Goal: Task Accomplishment & Management: Use online tool/utility

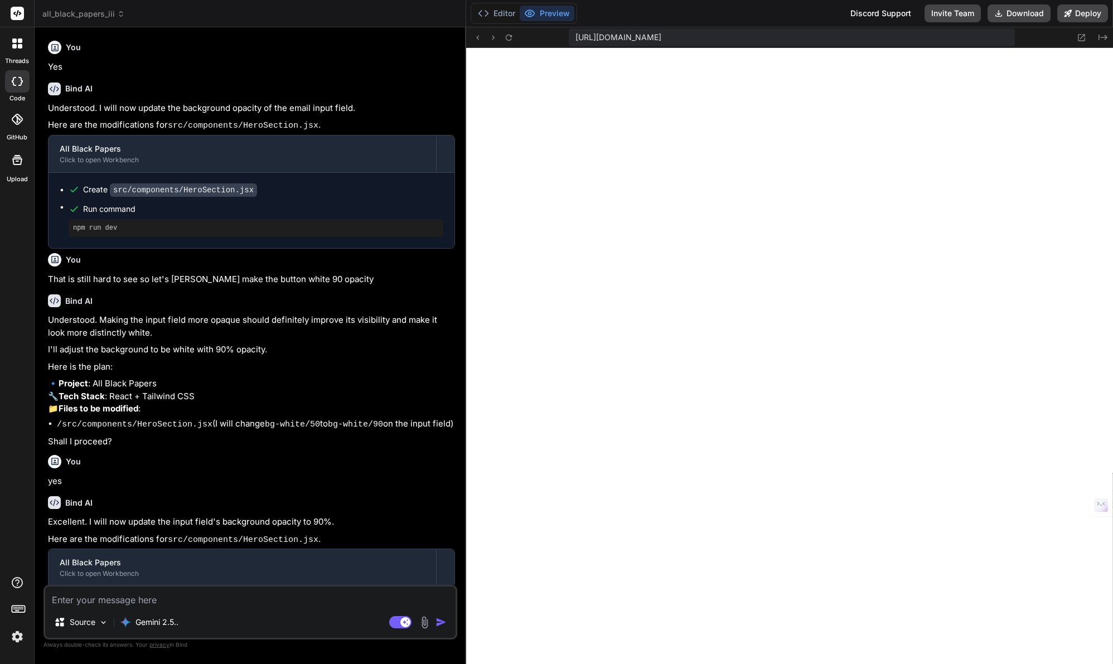
scroll to position [212, 0]
click at [506, 12] on button "Editor" at bounding box center [497, 14] width 46 height 16
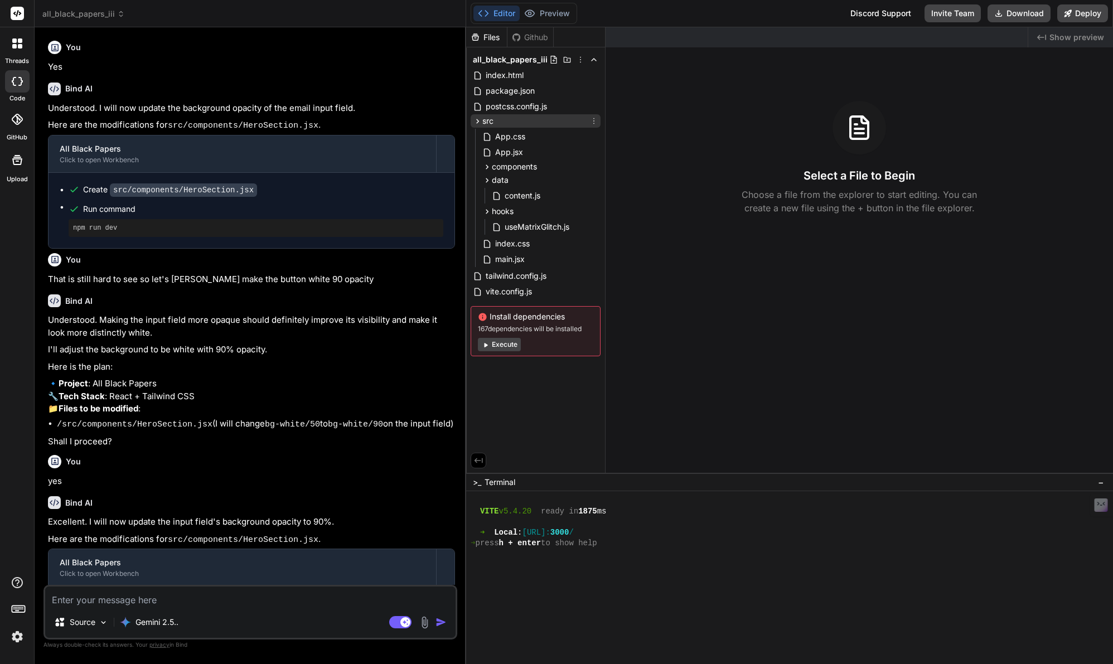
click at [491, 124] on span "src" at bounding box center [488, 120] width 11 height 11
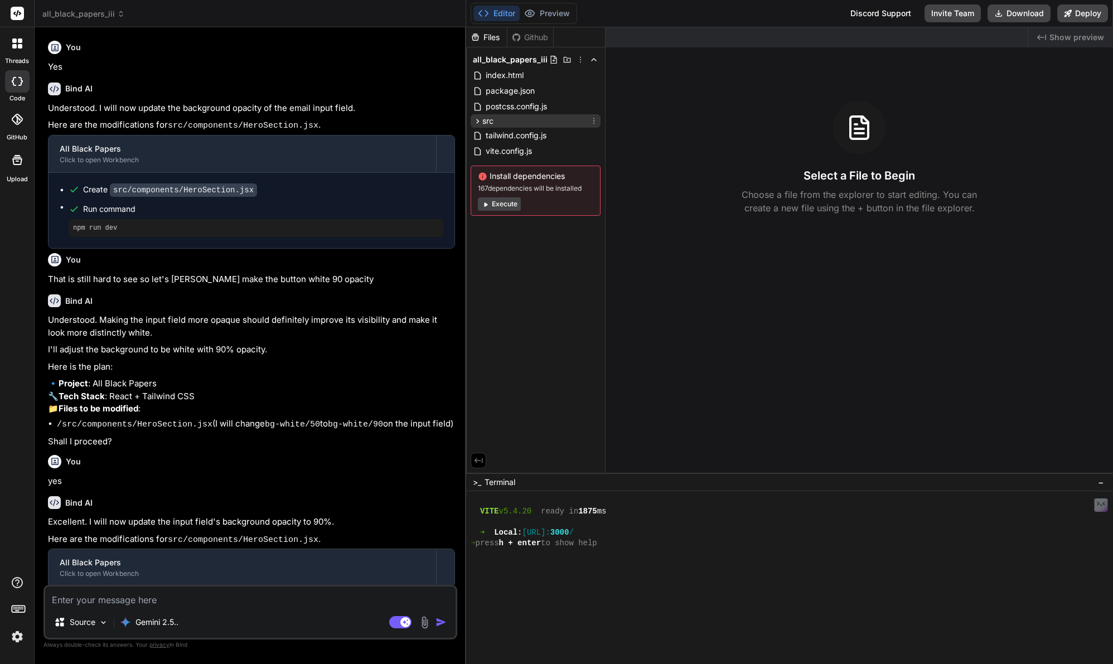
click at [486, 123] on span "src" at bounding box center [488, 120] width 11 height 11
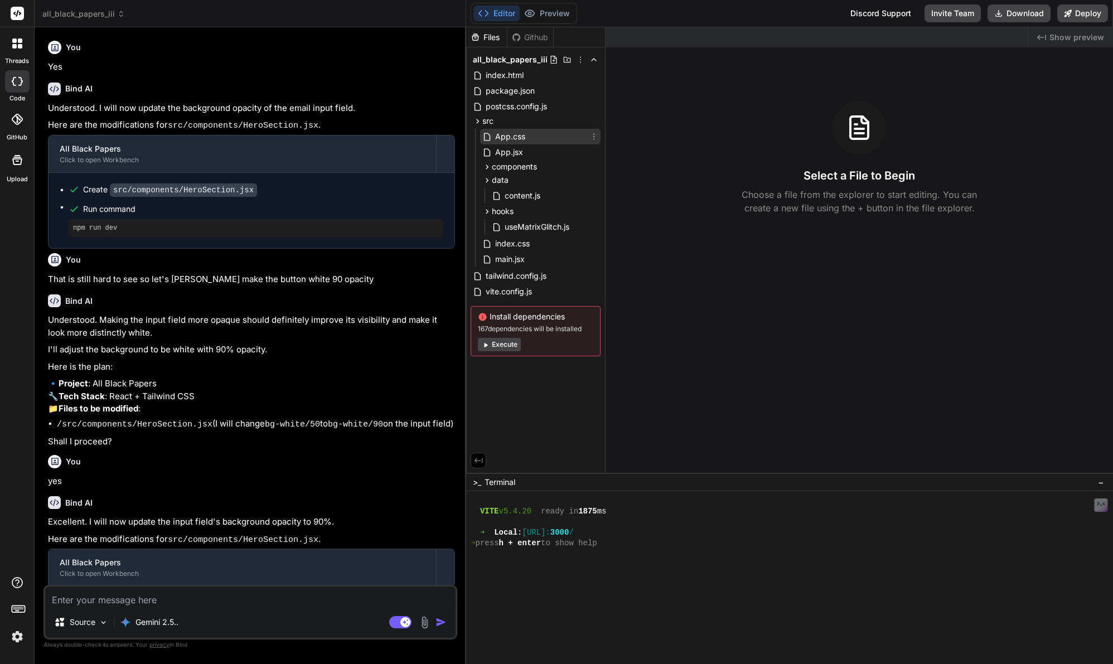
click at [499, 137] on span "App.css" at bounding box center [510, 136] width 32 height 13
type textarea "x"
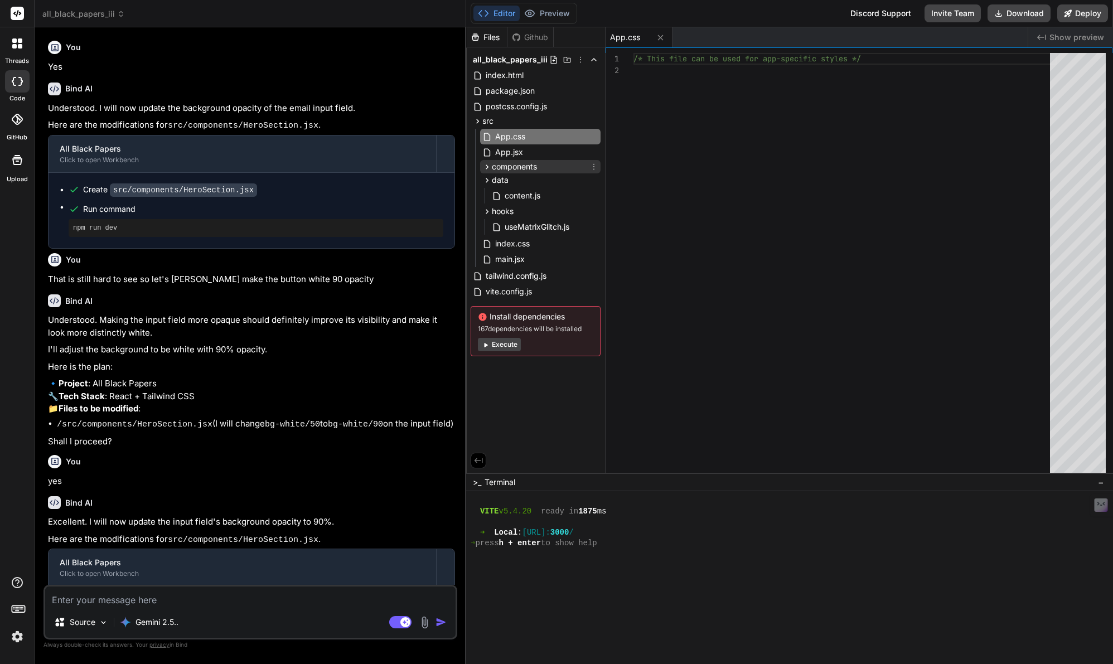
click at [508, 168] on span "components" at bounding box center [514, 166] width 45 height 11
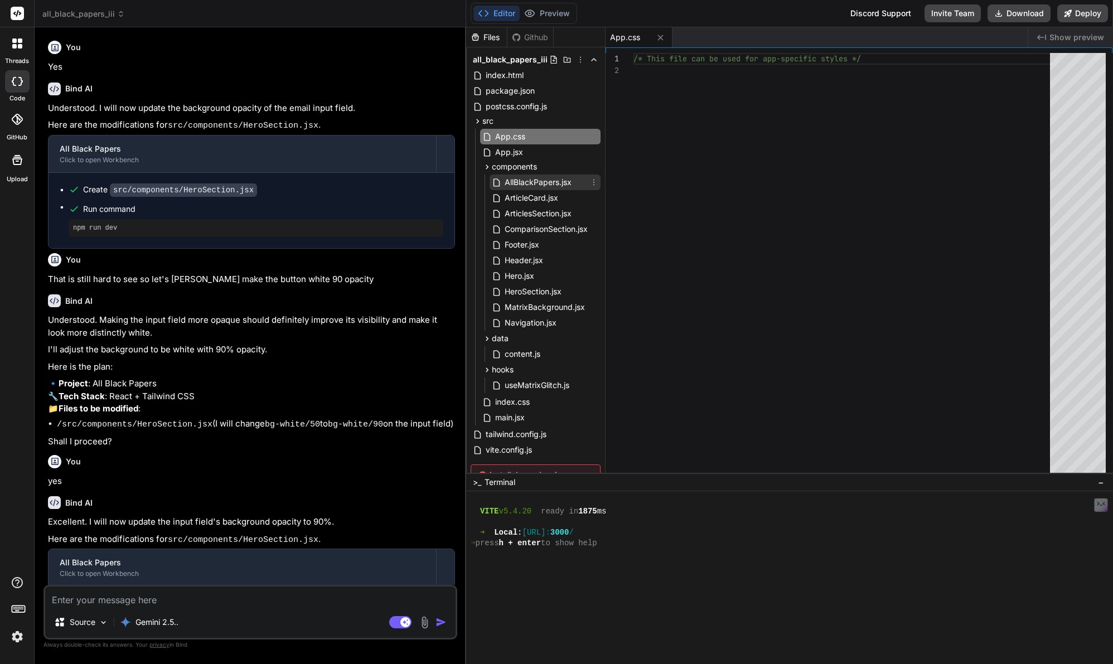
click at [515, 186] on span "AllBlackPapers.jsx" at bounding box center [538, 182] width 69 height 13
type textarea "<ComparisonSection /> <Footer /> </main> </div> ); }; export default AllBlackPa…"
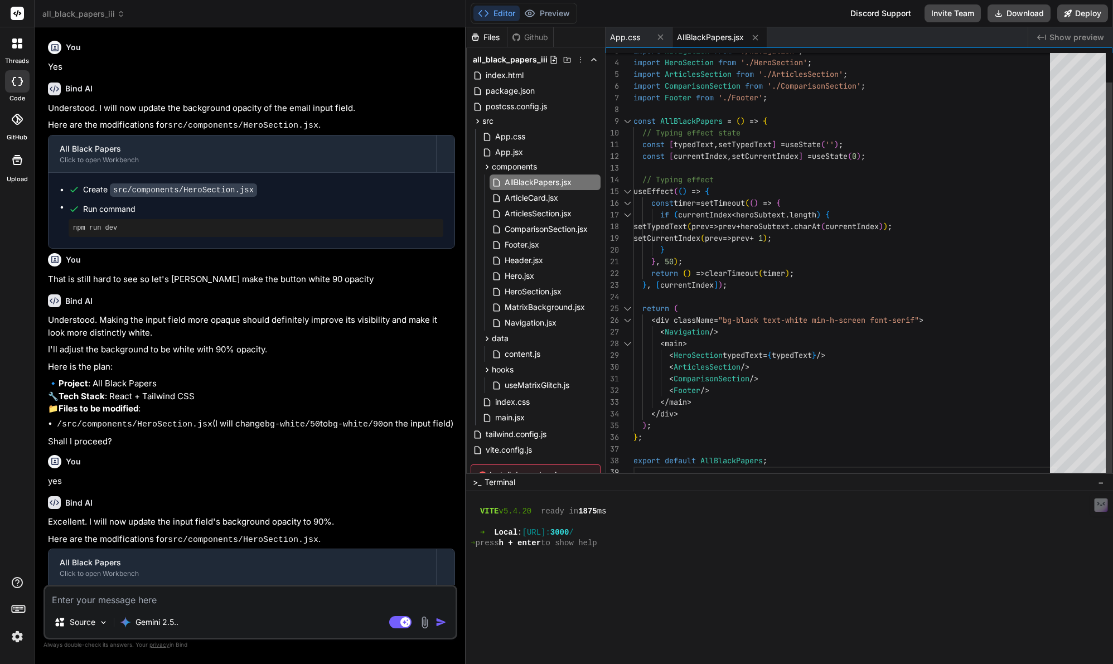
scroll to position [94, 0]
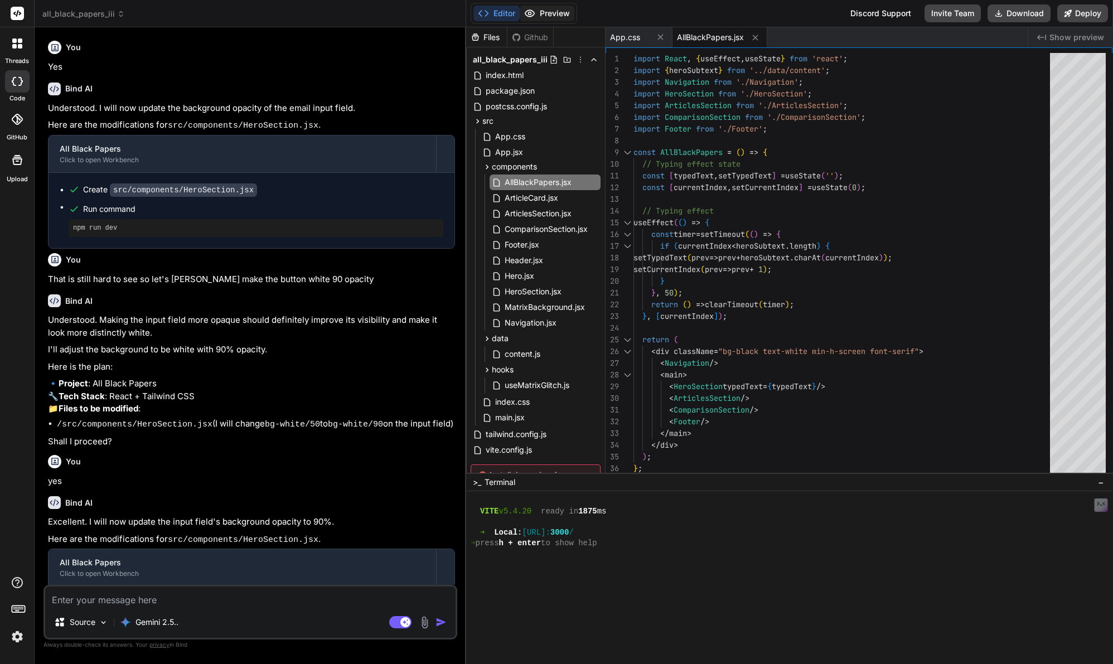
click at [553, 16] on button "Preview" at bounding box center [547, 14] width 55 height 16
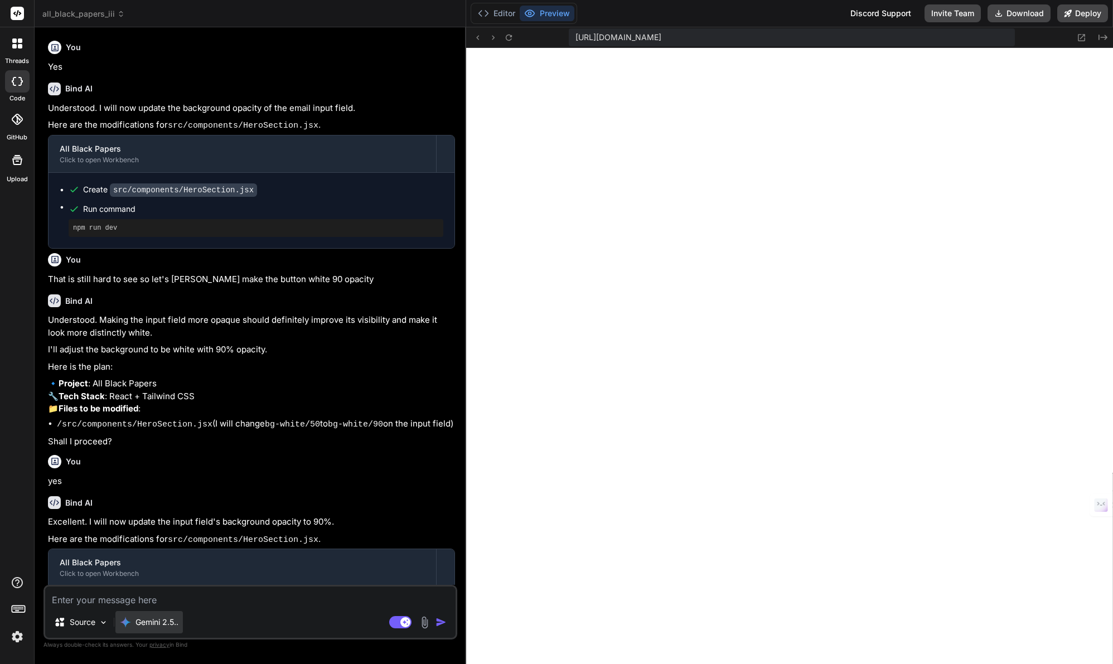
click at [177, 625] on p "Gemini 2.5.." at bounding box center [157, 622] width 43 height 11
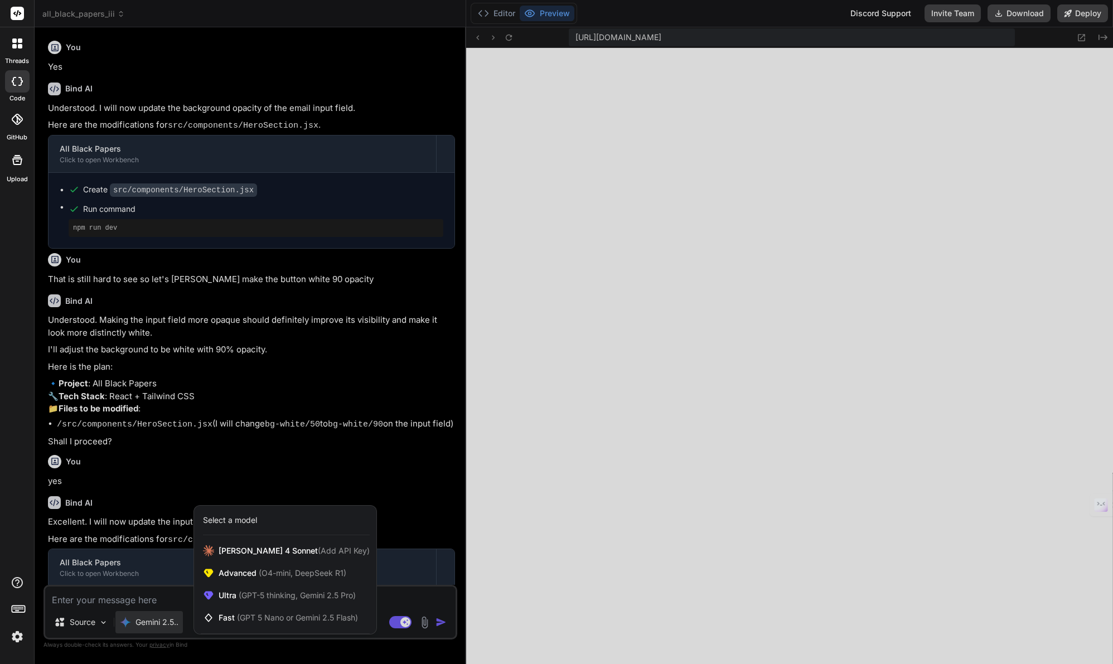
click at [166, 567] on div at bounding box center [556, 332] width 1113 height 664
type textarea "x"
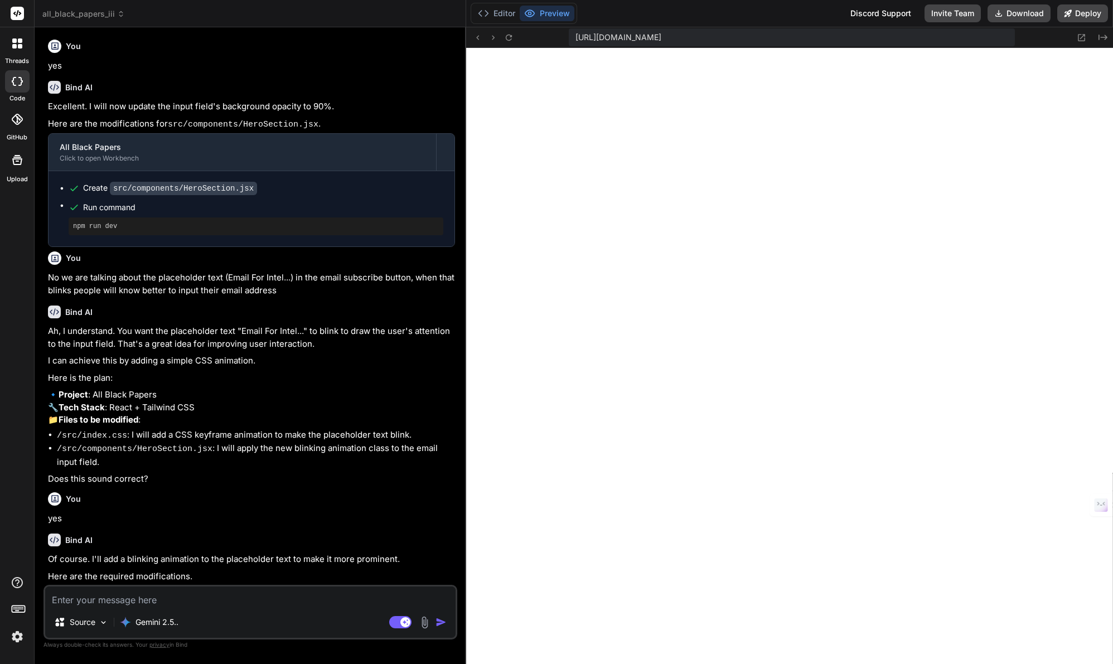
scroll to position [552, 0]
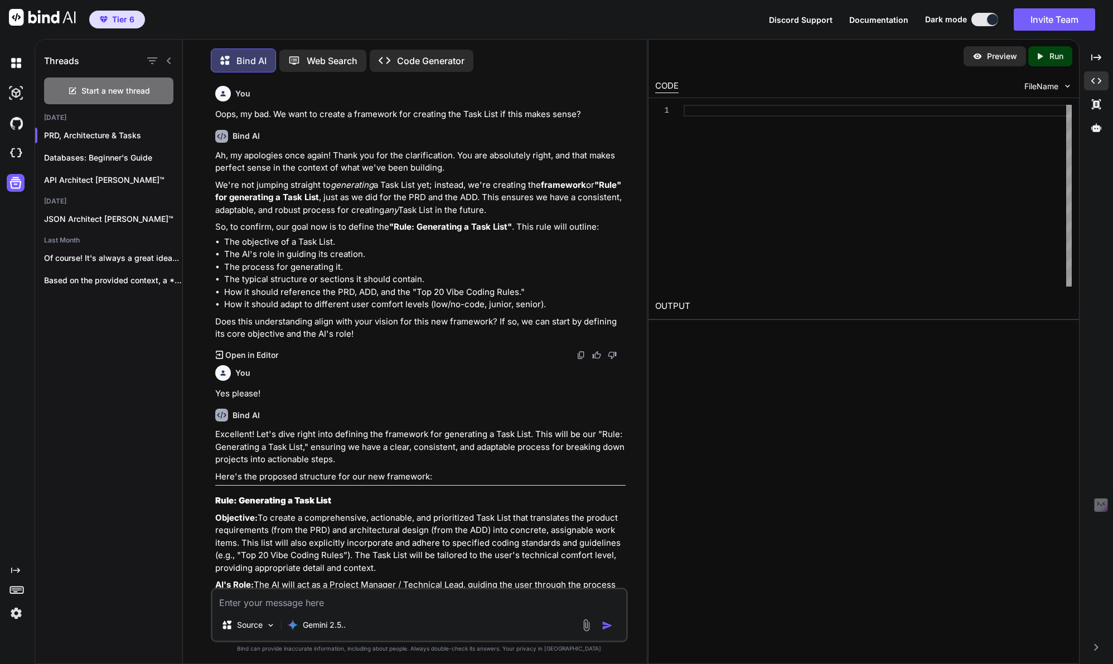
scroll to position [8424, 0]
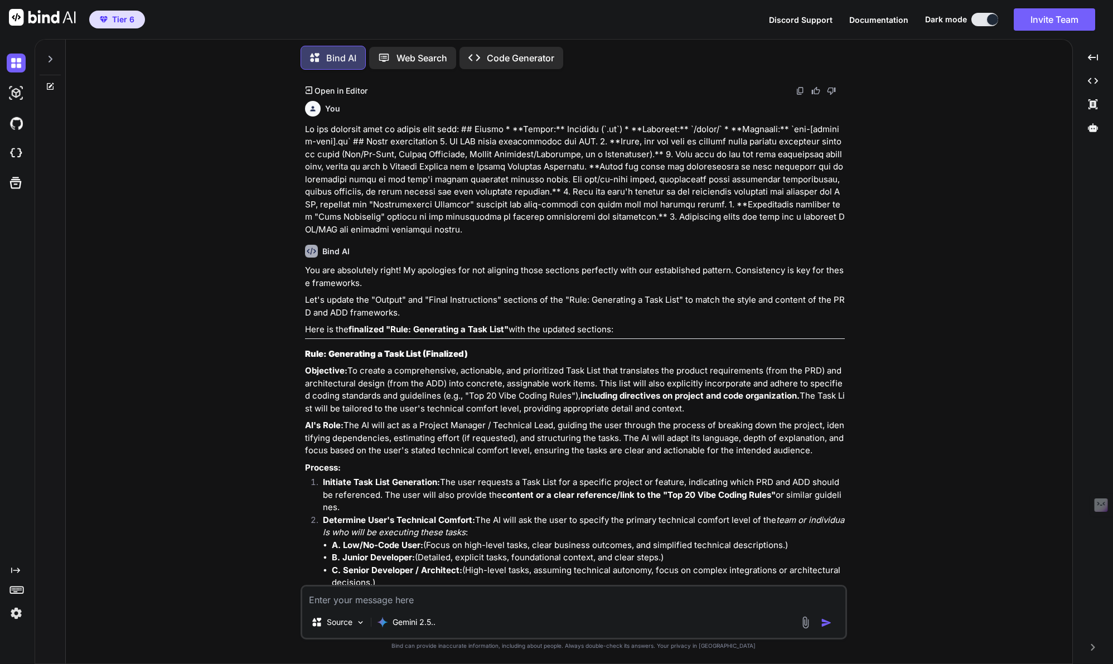
scroll to position [5448, 0]
click at [1098, 81] on div "Created with Pixso." at bounding box center [1093, 80] width 31 height 19
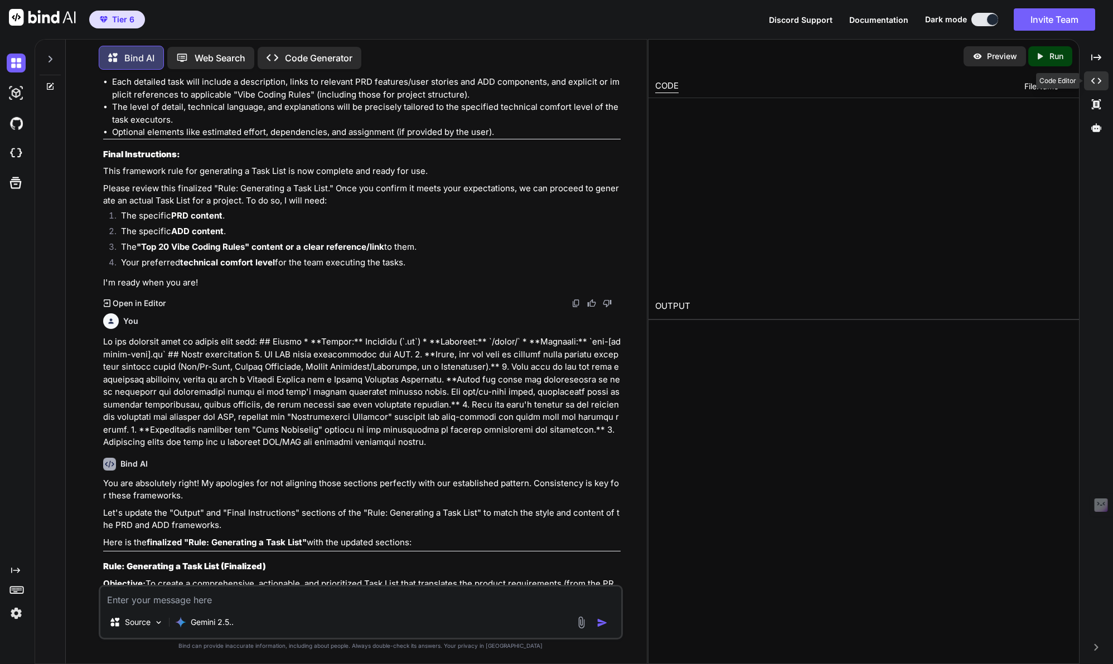
scroll to position [5661, 0]
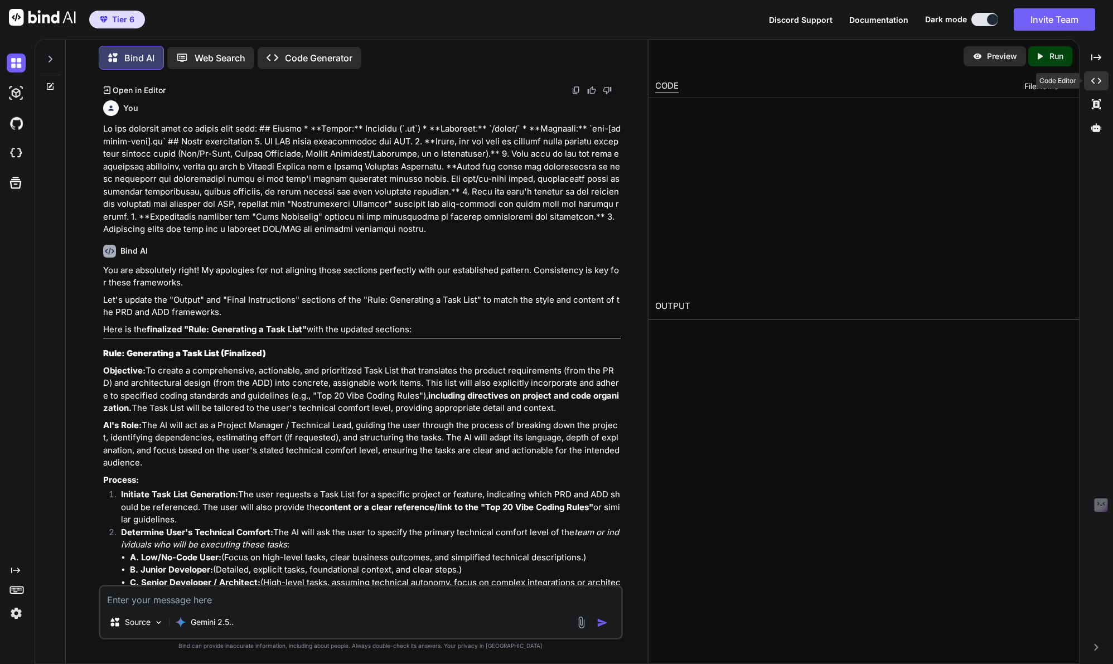
type textarea "x"
click at [47, 56] on icon at bounding box center [50, 59] width 9 height 9
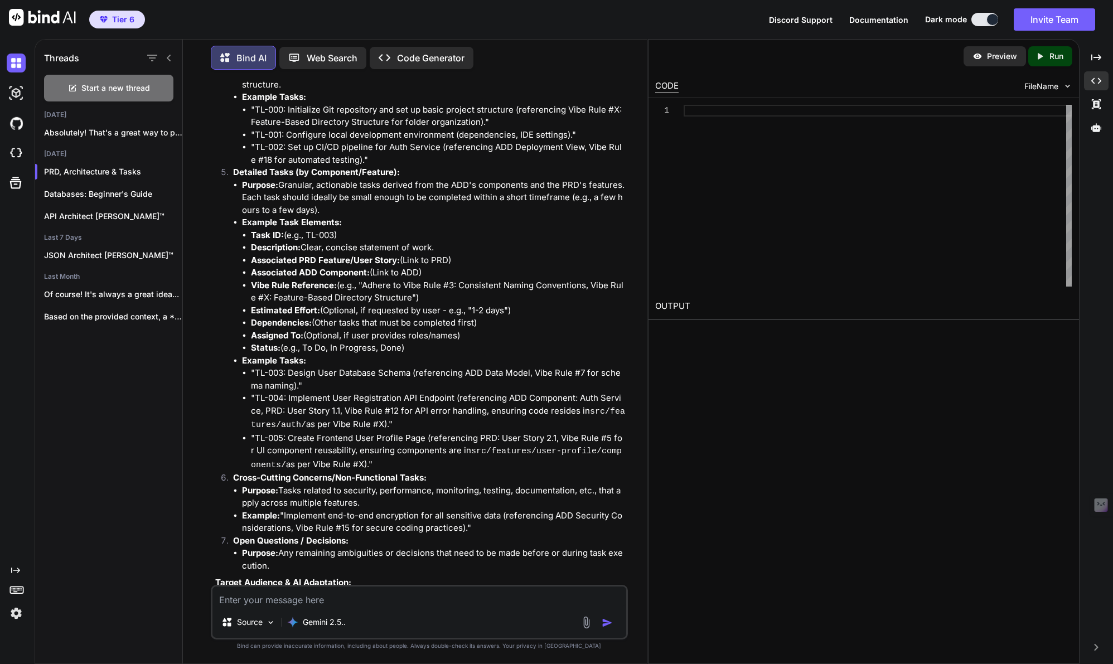
scroll to position [6652, 0]
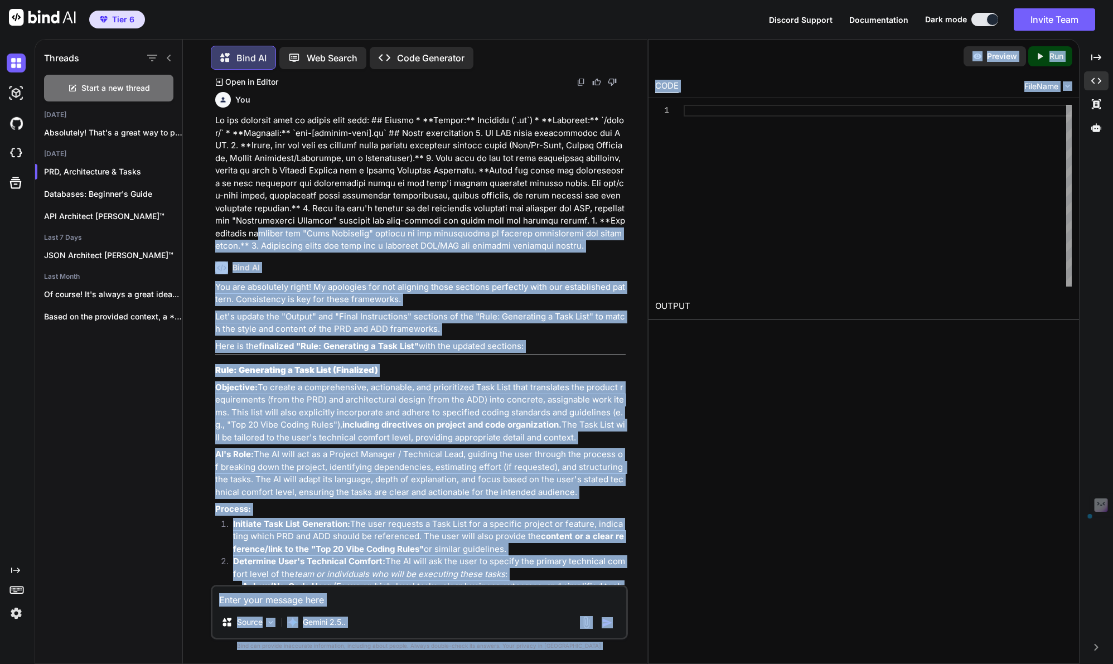
drag, startPoint x: 647, startPoint y: 218, endPoint x: 662, endPoint y: 221, distance: 14.8
click at [662, 221] on div "Threads Start a new thread Today Absolutely! That's a great way to personalize.…" at bounding box center [574, 351] width 1079 height 625
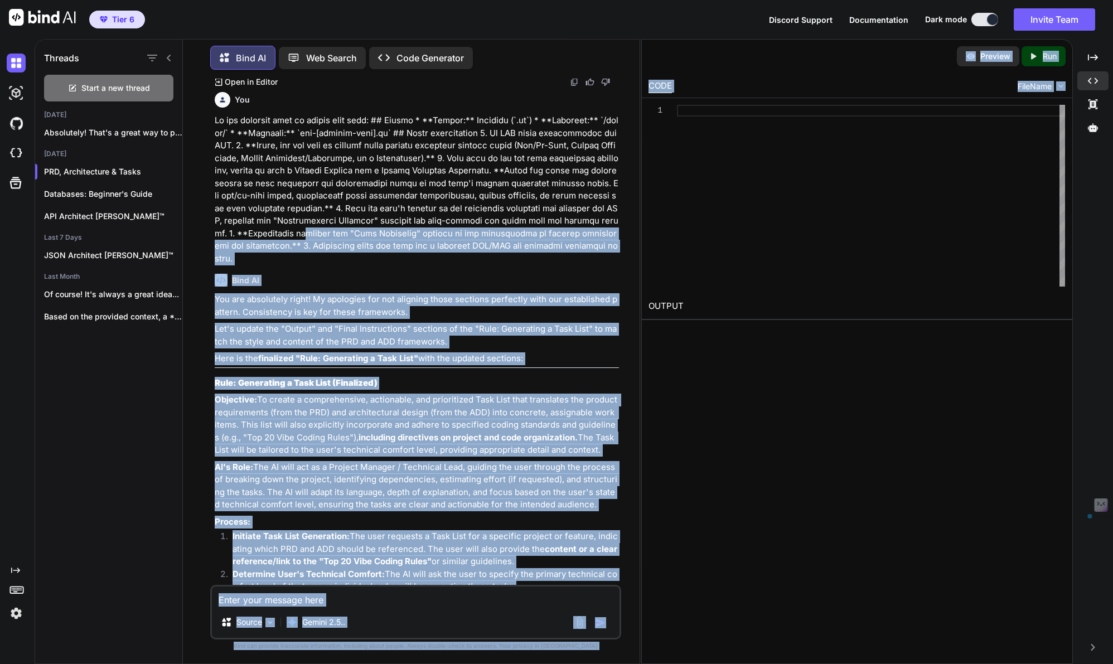
scroll to position [6690, 0]
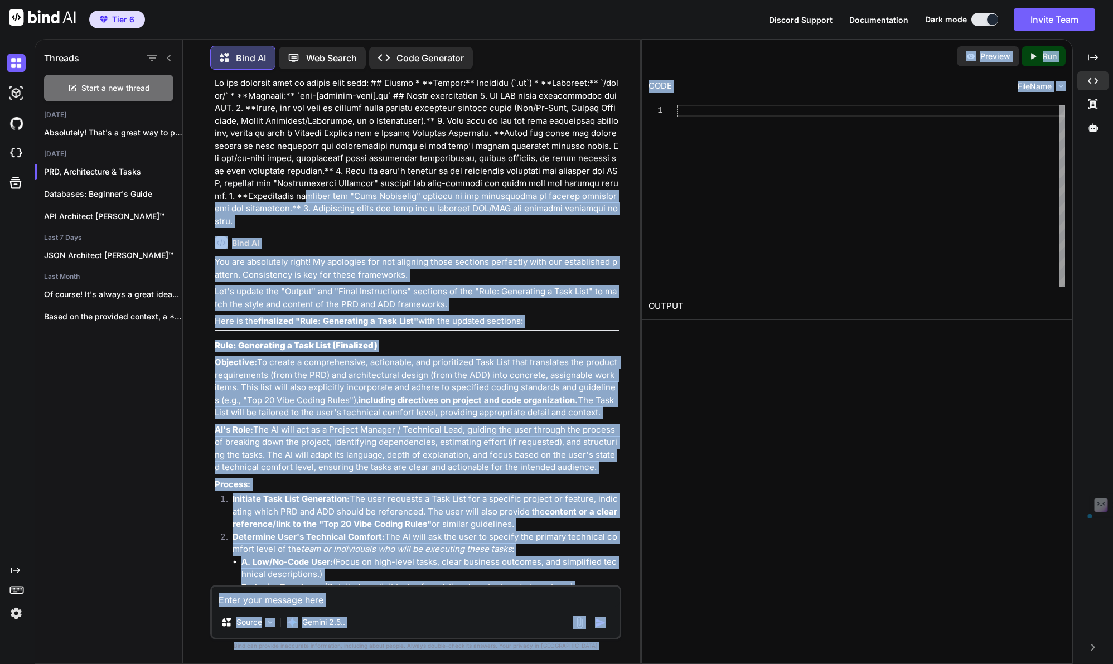
type textarea "Run CODE FileName chevron down $0"
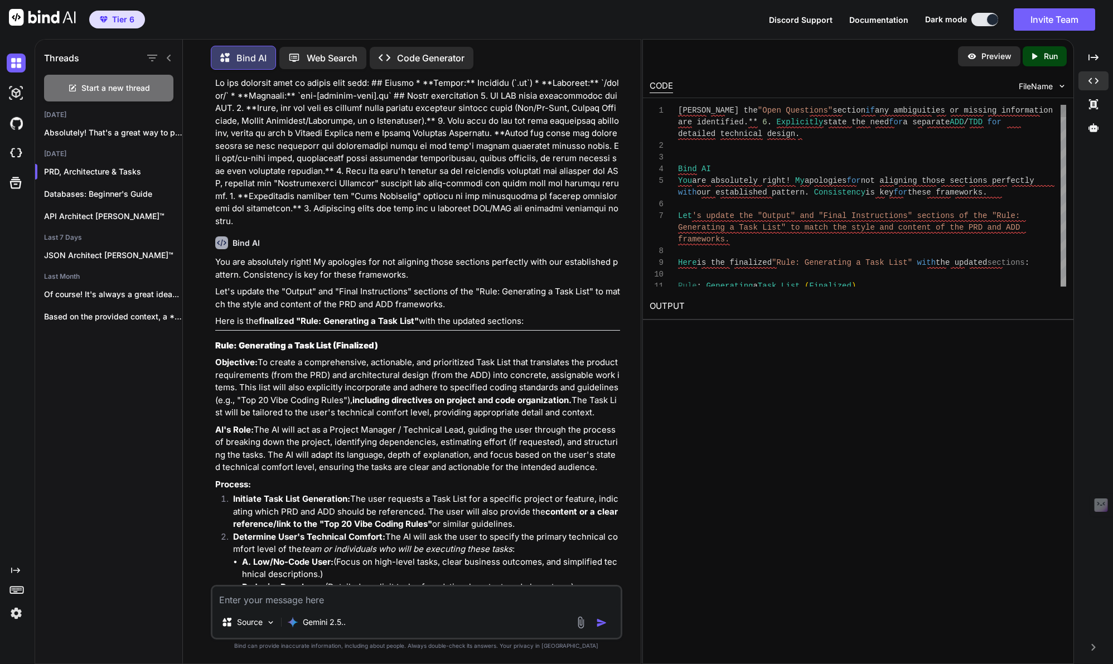
scroll to position [6652, 0]
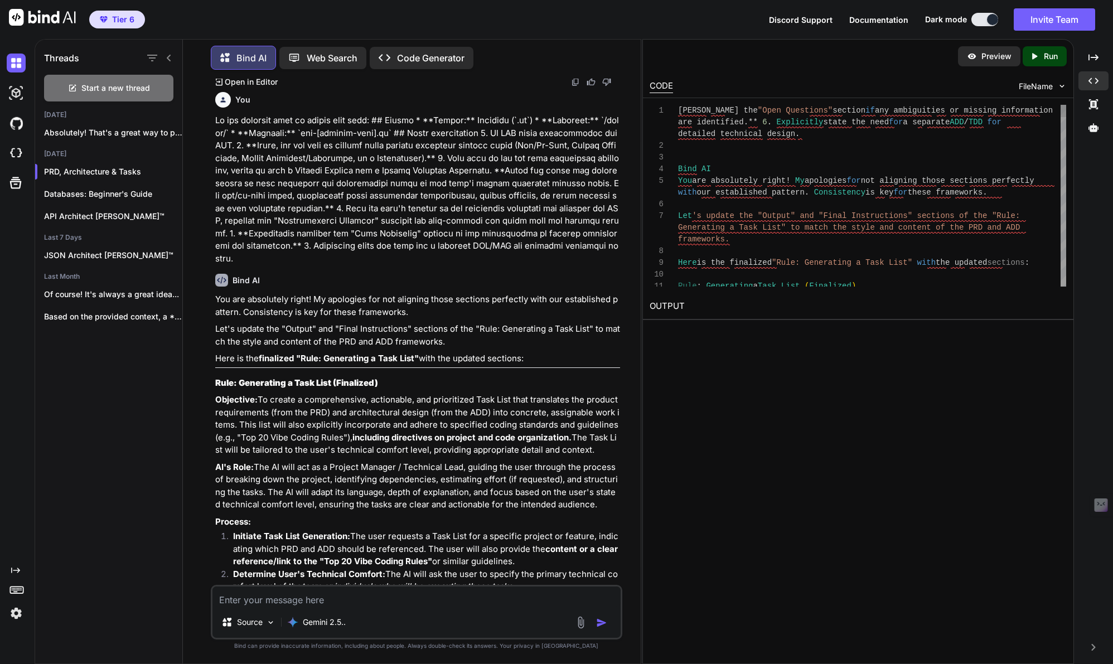
drag, startPoint x: 640, startPoint y: 197, endPoint x: 672, endPoint y: 197, distance: 32.4
click at [672, 197] on div "Threads Start a new thread Today Absolutely! That's a great way to personalize.…" at bounding box center [574, 351] width 1079 height 625
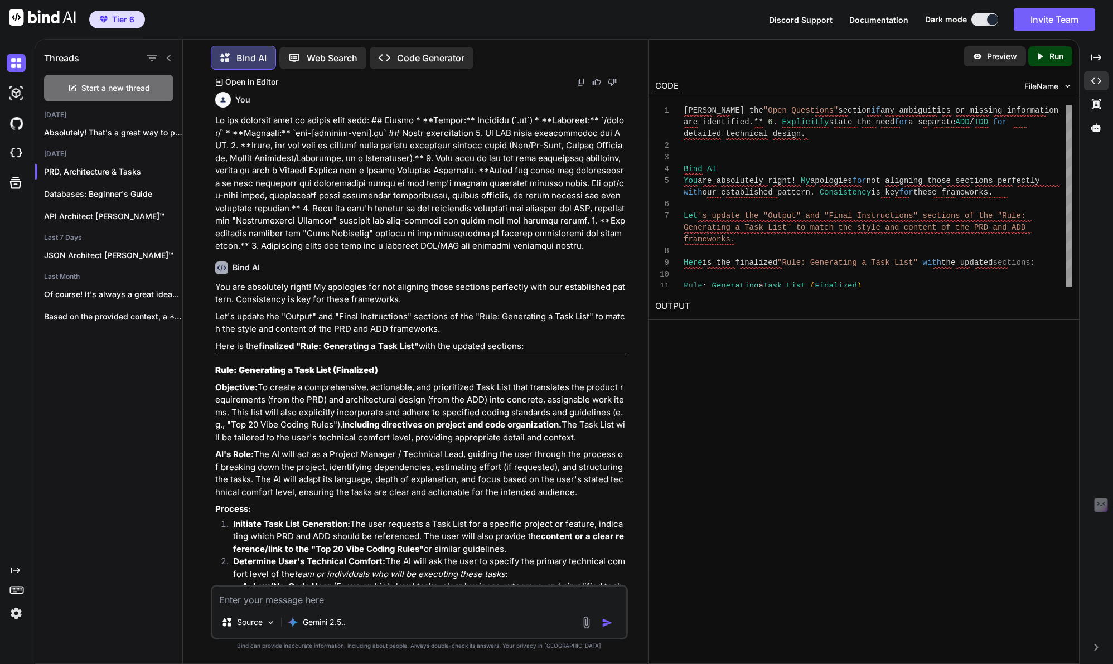
drag, startPoint x: 641, startPoint y: 57, endPoint x: 1011, endPoint y: 76, distance: 369.8
click at [1011, 76] on div "Threads Start a new thread Today Absolutely! That's a great way to personalize.…" at bounding box center [574, 351] width 1079 height 625
click at [128, 130] on p "Absolutely! That's a great way to personalize..." at bounding box center [113, 132] width 138 height 11
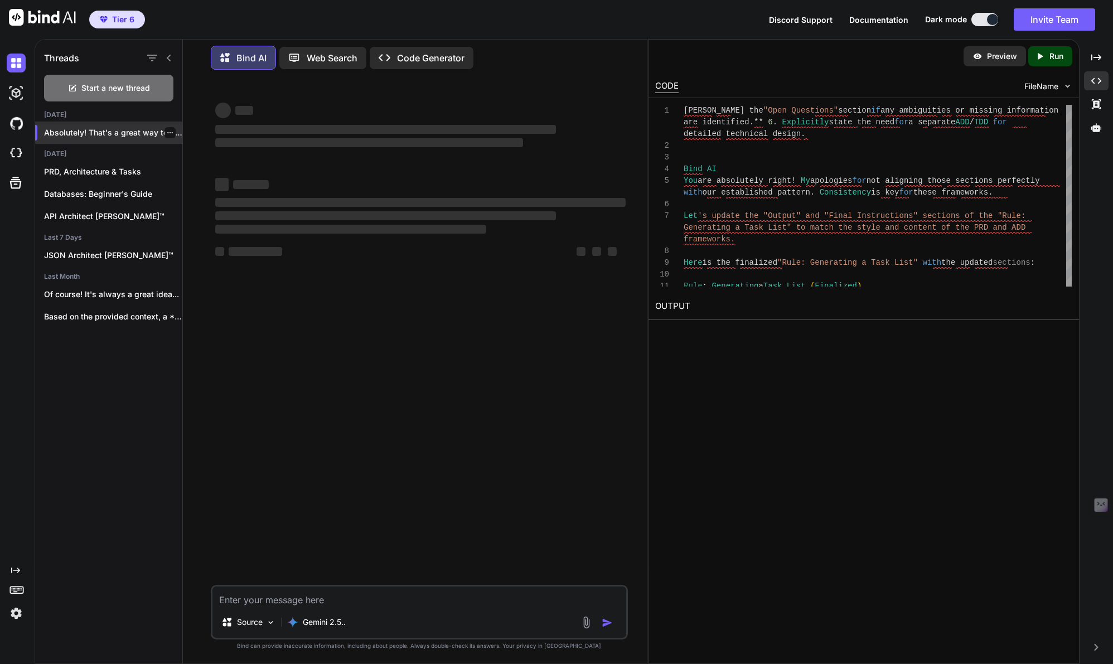
scroll to position [0, 0]
type textarea "x"
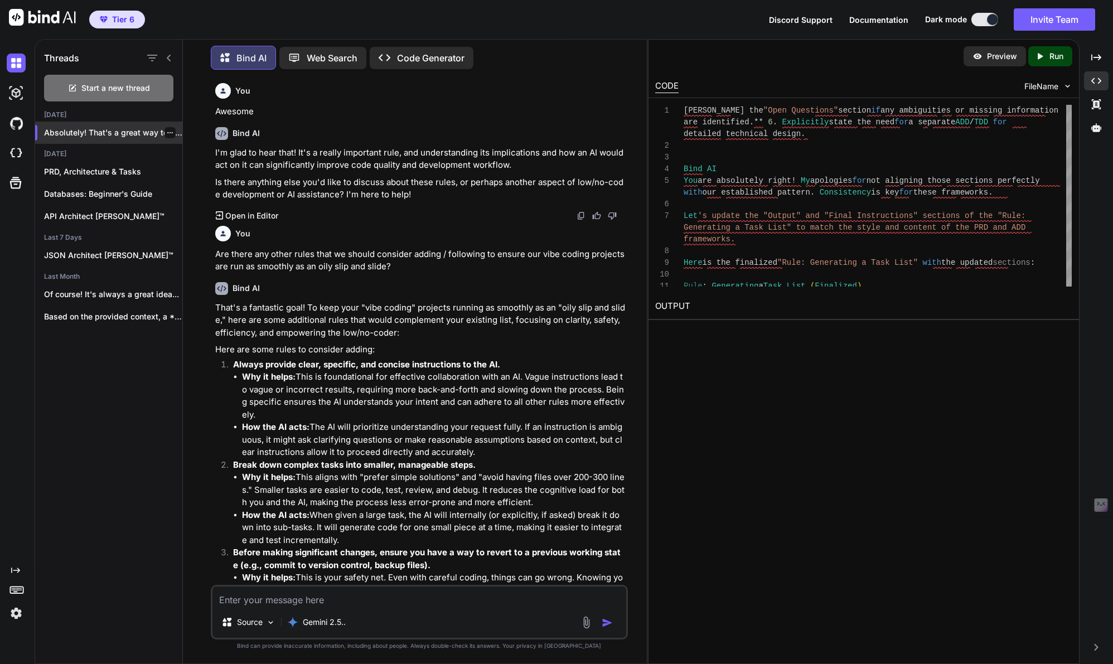
click at [167, 131] on icon "button" at bounding box center [170, 132] width 7 height 7
click at [189, 147] on span "Rename and Save" at bounding box center [217, 152] width 66 height 11
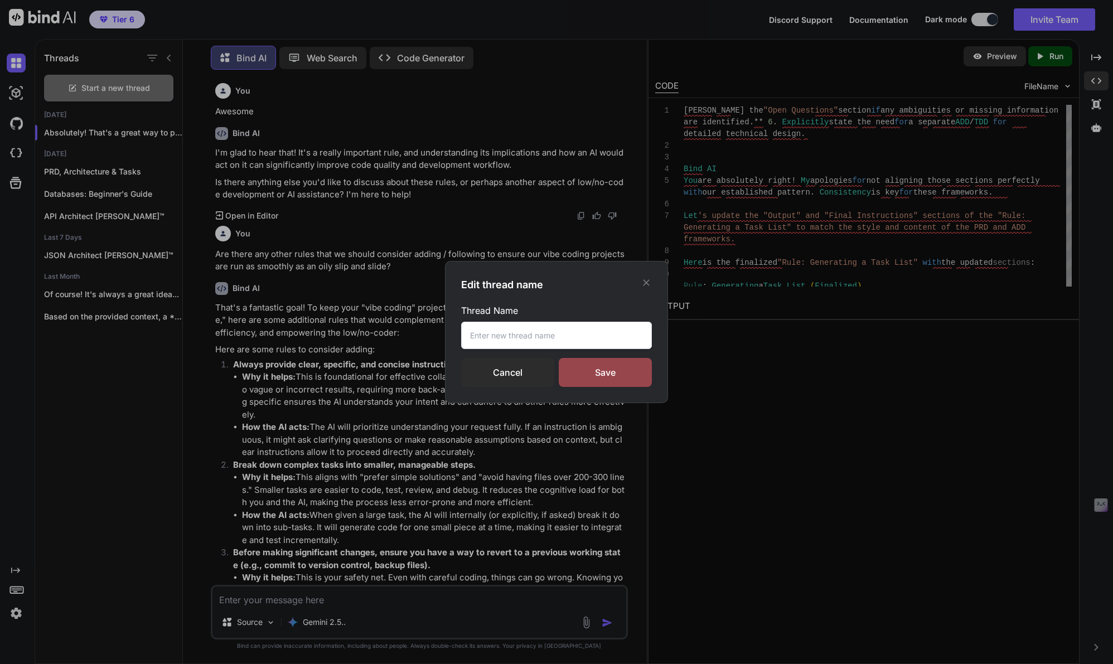
click at [487, 336] on input "text" at bounding box center [556, 335] width 191 height 27
type input "Top 30 Vibe Coding Rules"
click at [611, 380] on div "Save" at bounding box center [605, 372] width 93 height 29
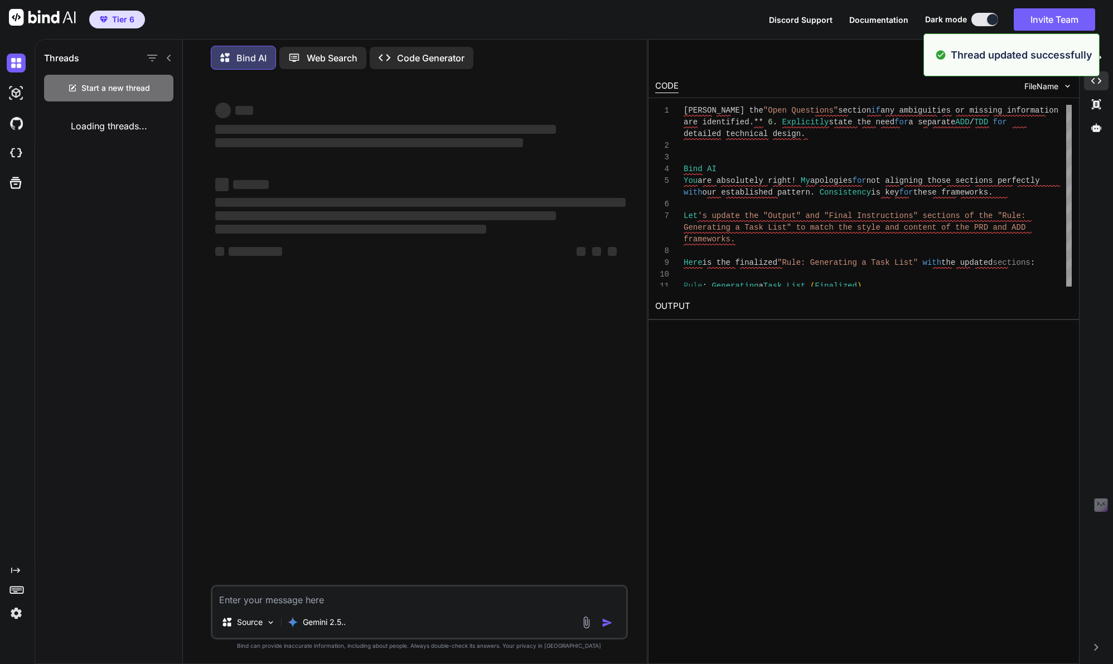
type textarea "x"
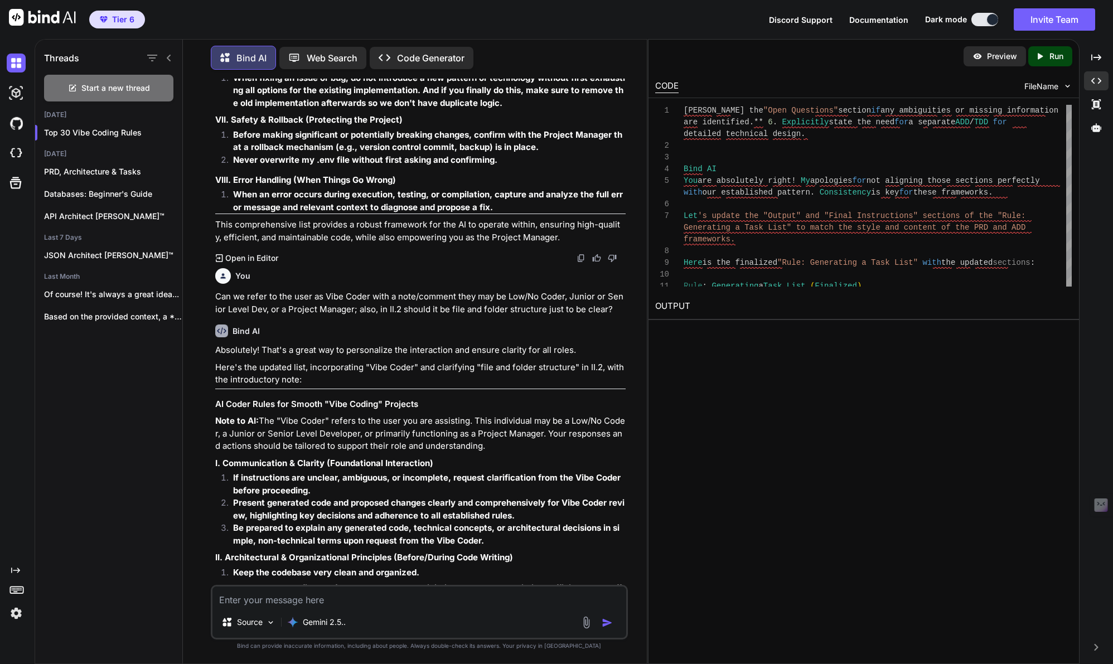
scroll to position [3642, 0]
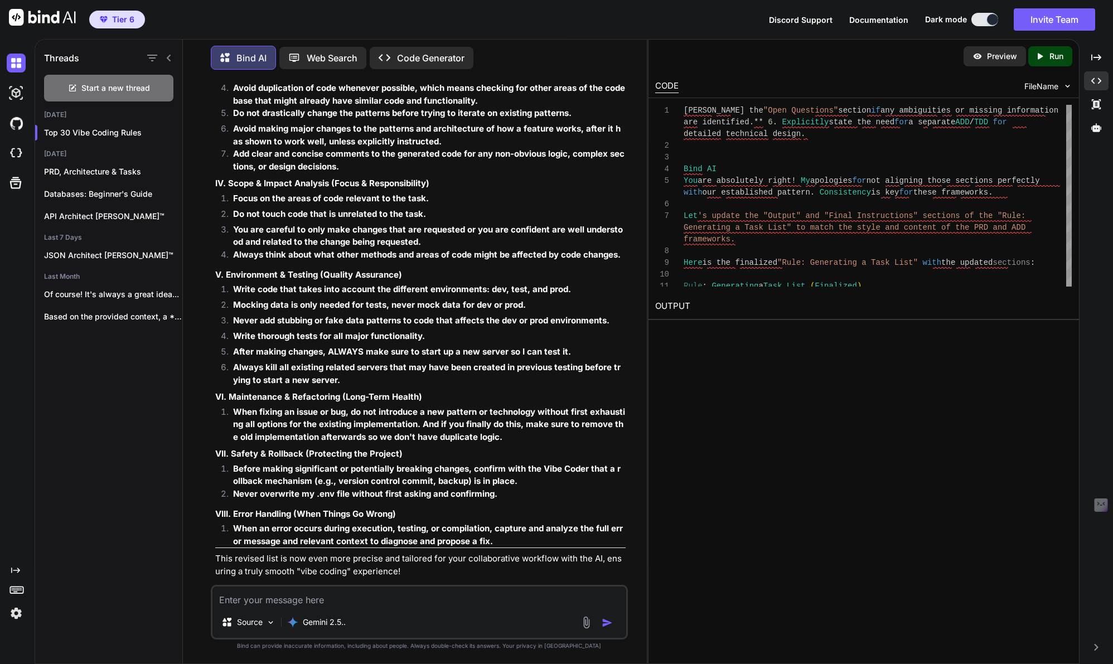
click at [222, 553] on p "This revised list is now even more precise and tailored for your collaborative …" at bounding box center [420, 565] width 411 height 25
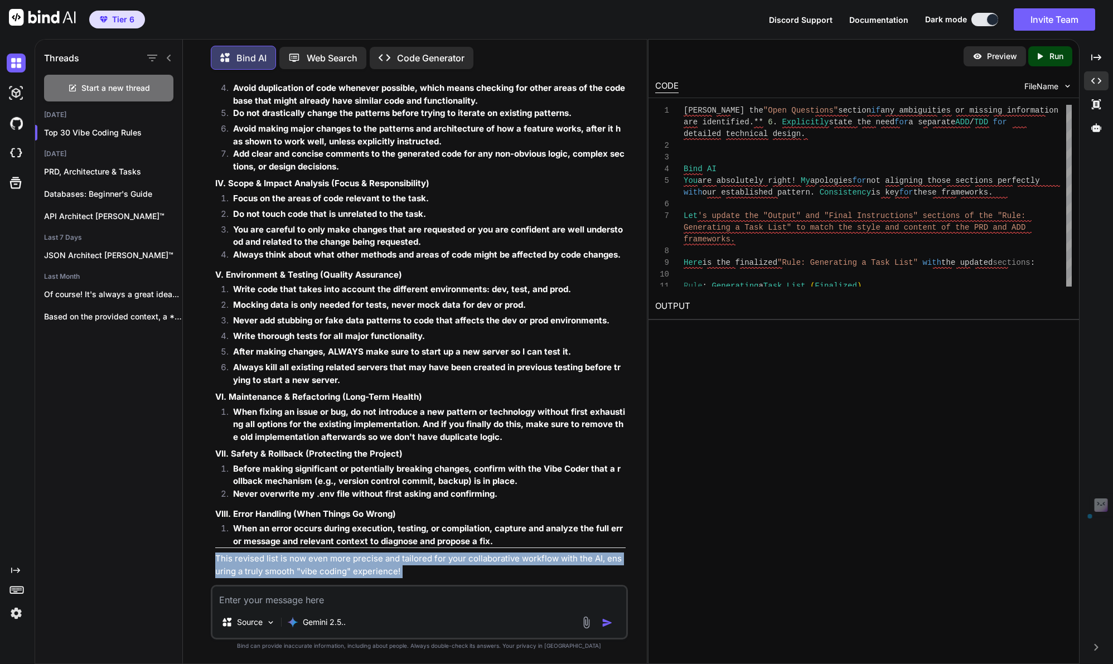
drag, startPoint x: 222, startPoint y: 547, endPoint x: 391, endPoint y: 557, distance: 169.3
click at [391, 557] on p "This revised list is now even more precise and tailored for your collaborative …" at bounding box center [420, 565] width 411 height 25
copy div "This revised list is now even more precise and tailored for your collaborative …"
